Goal: Task Accomplishment & Management: Manage account settings

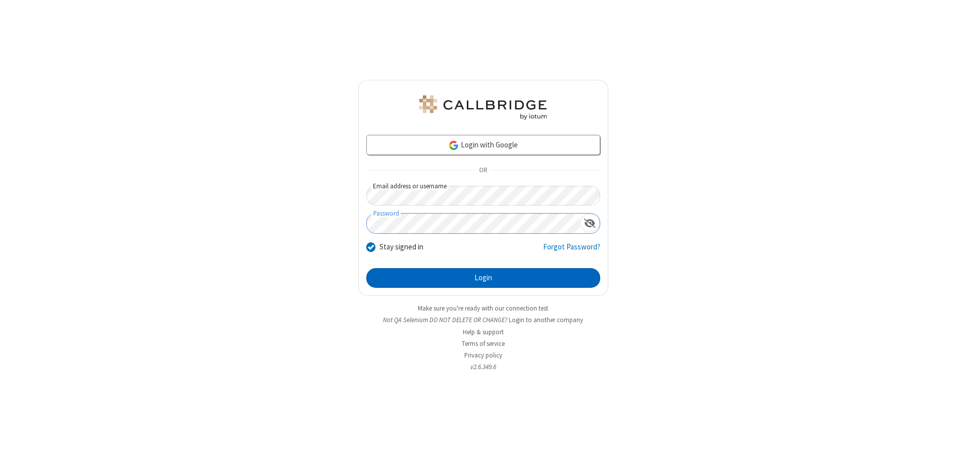
click at [483, 278] on button "Login" at bounding box center [483, 278] width 234 height 20
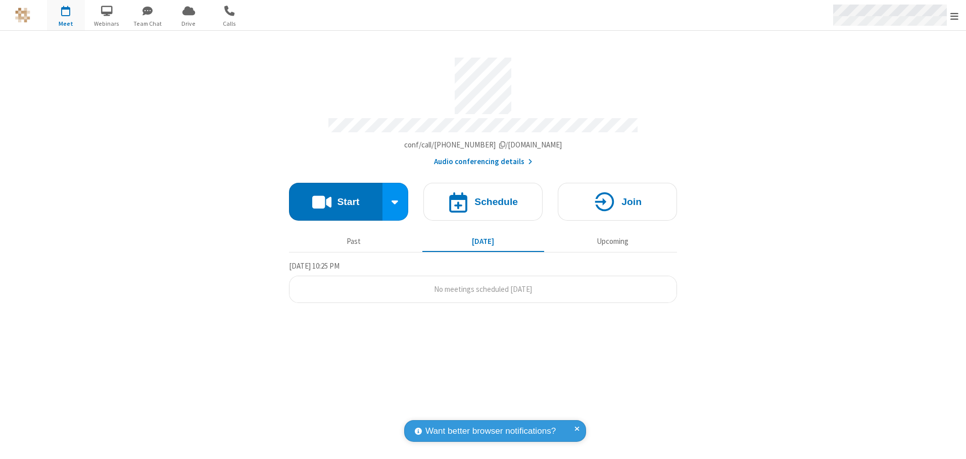
click at [955, 16] on span "Open menu" at bounding box center [955, 16] width 8 height 10
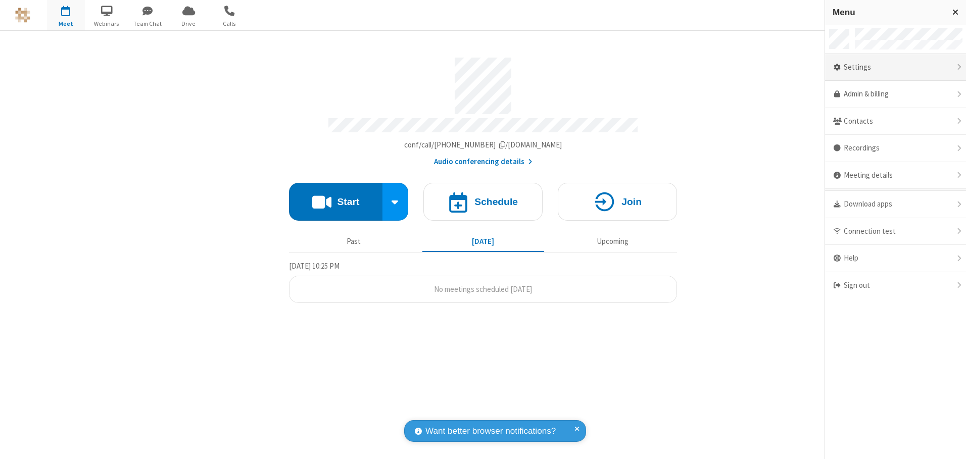
click at [896, 67] on div "Settings" at bounding box center [895, 67] width 141 height 27
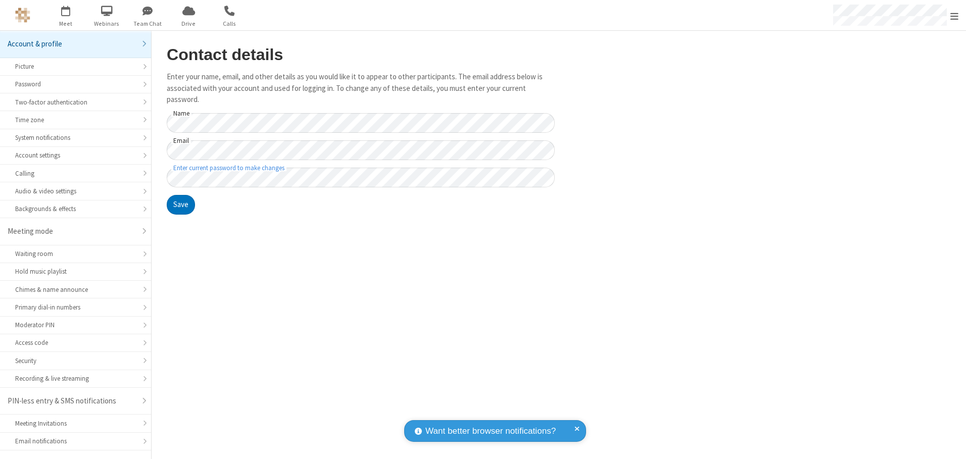
scroll to position [18, 0]
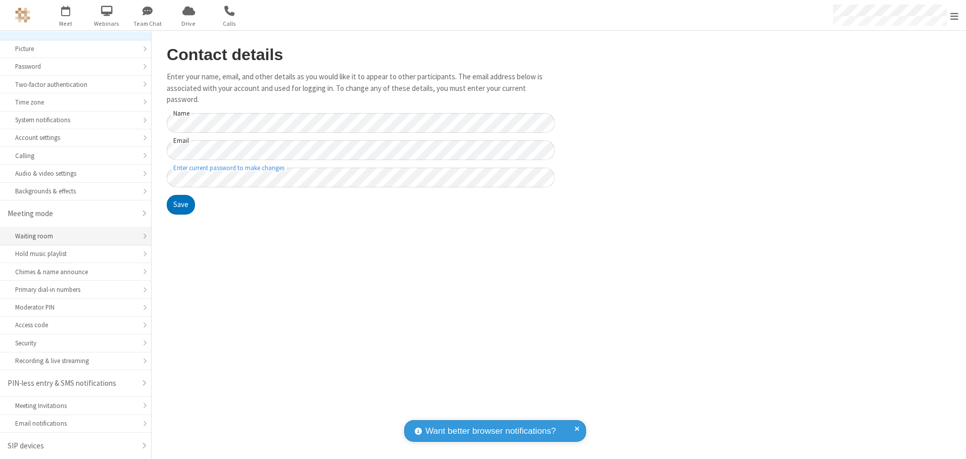
click at [72, 237] on div "Waiting room" at bounding box center [75, 236] width 121 height 10
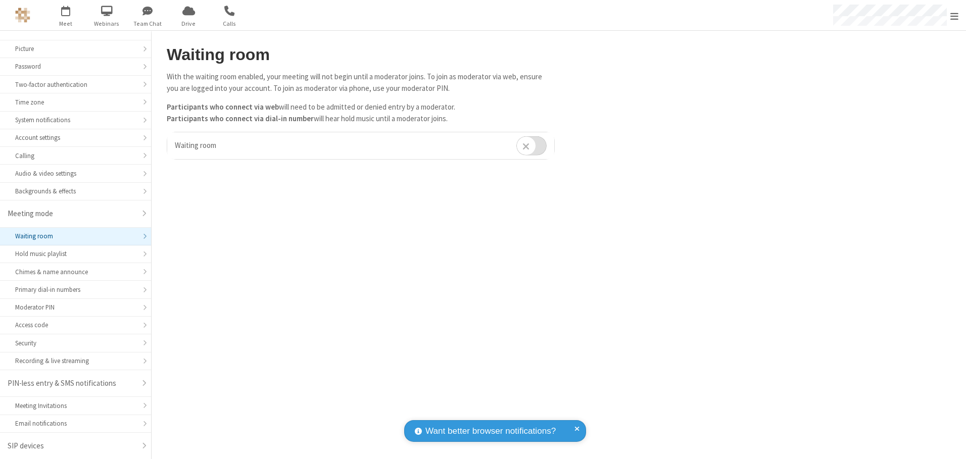
click at [532, 146] on input "checkbox" at bounding box center [532, 146] width 30 height 20
checkbox input "true"
click at [955, 15] on span "Open menu" at bounding box center [955, 16] width 8 height 10
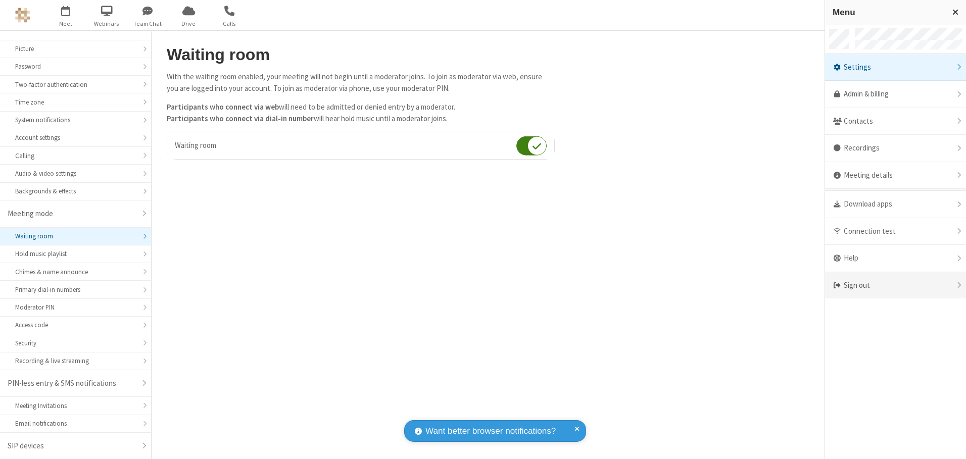
click at [896, 286] on div "Sign out" at bounding box center [895, 285] width 141 height 27
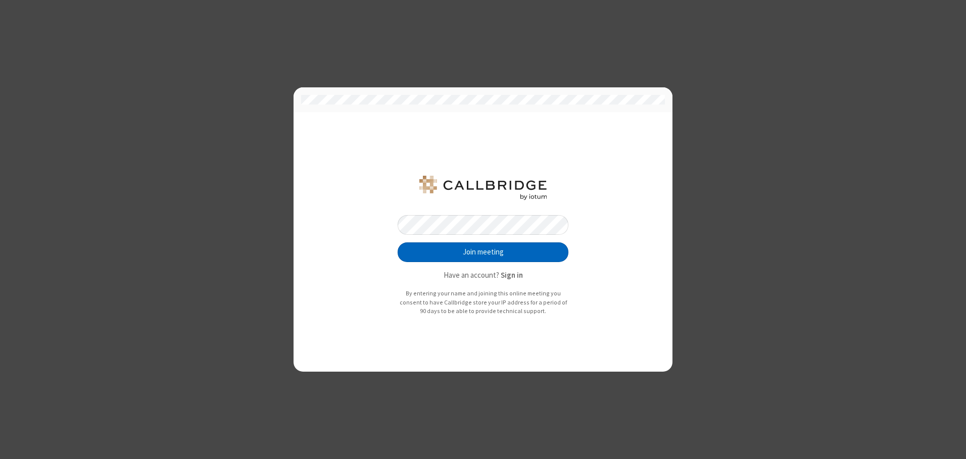
click at [483, 252] on button "Join meeting" at bounding box center [483, 253] width 171 height 20
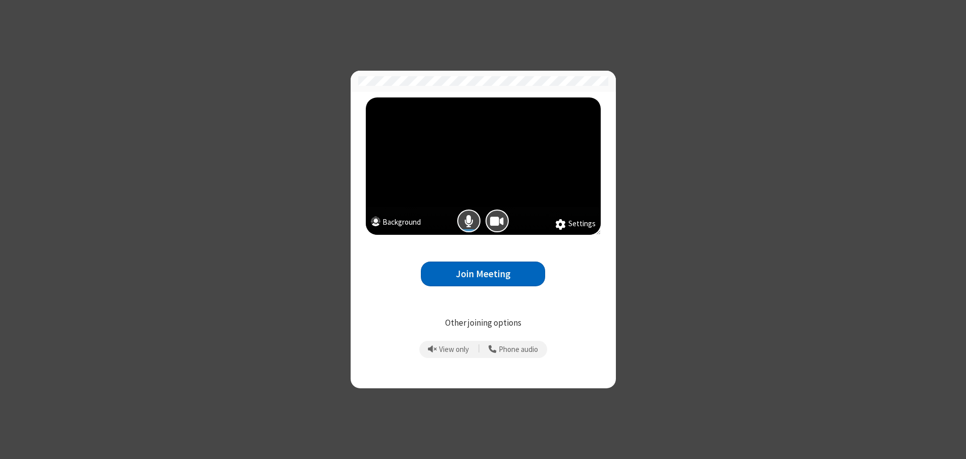
click at [483, 274] on button "Join Meeting" at bounding box center [483, 274] width 124 height 25
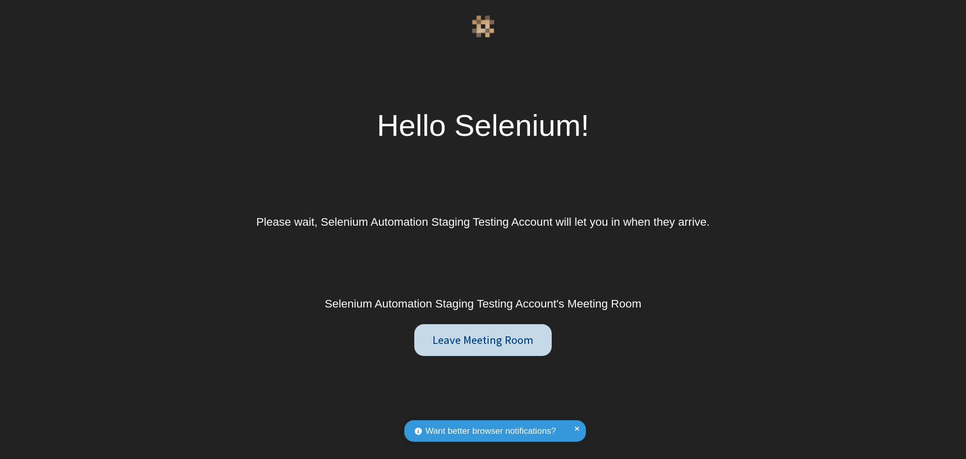
click at [483, 340] on button "Leave Meeting Room" at bounding box center [483, 340] width 138 height 32
